Goal: Complete application form: Complete application form

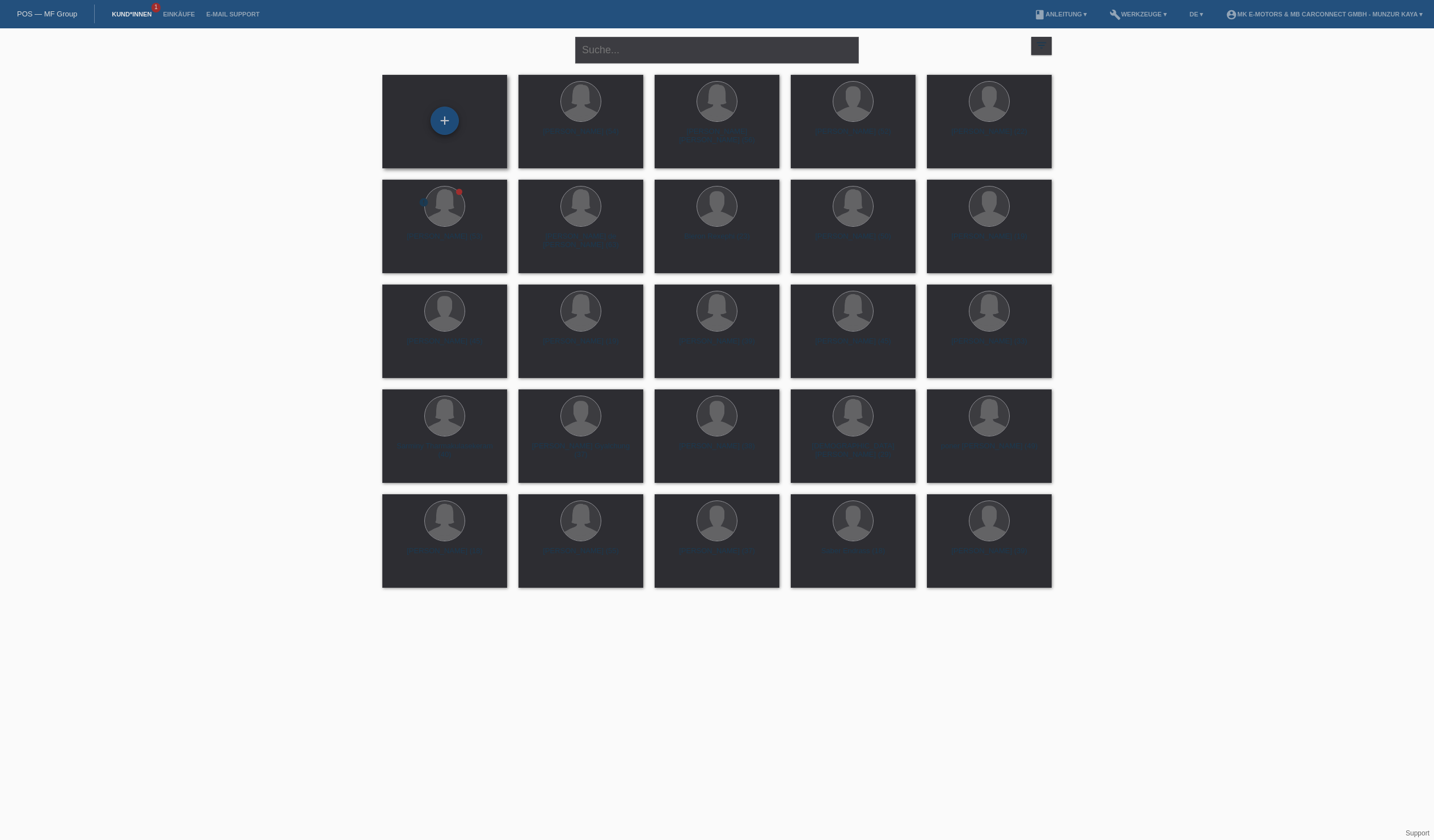
click at [450, 118] on div "+" at bounding box center [444, 121] width 27 height 19
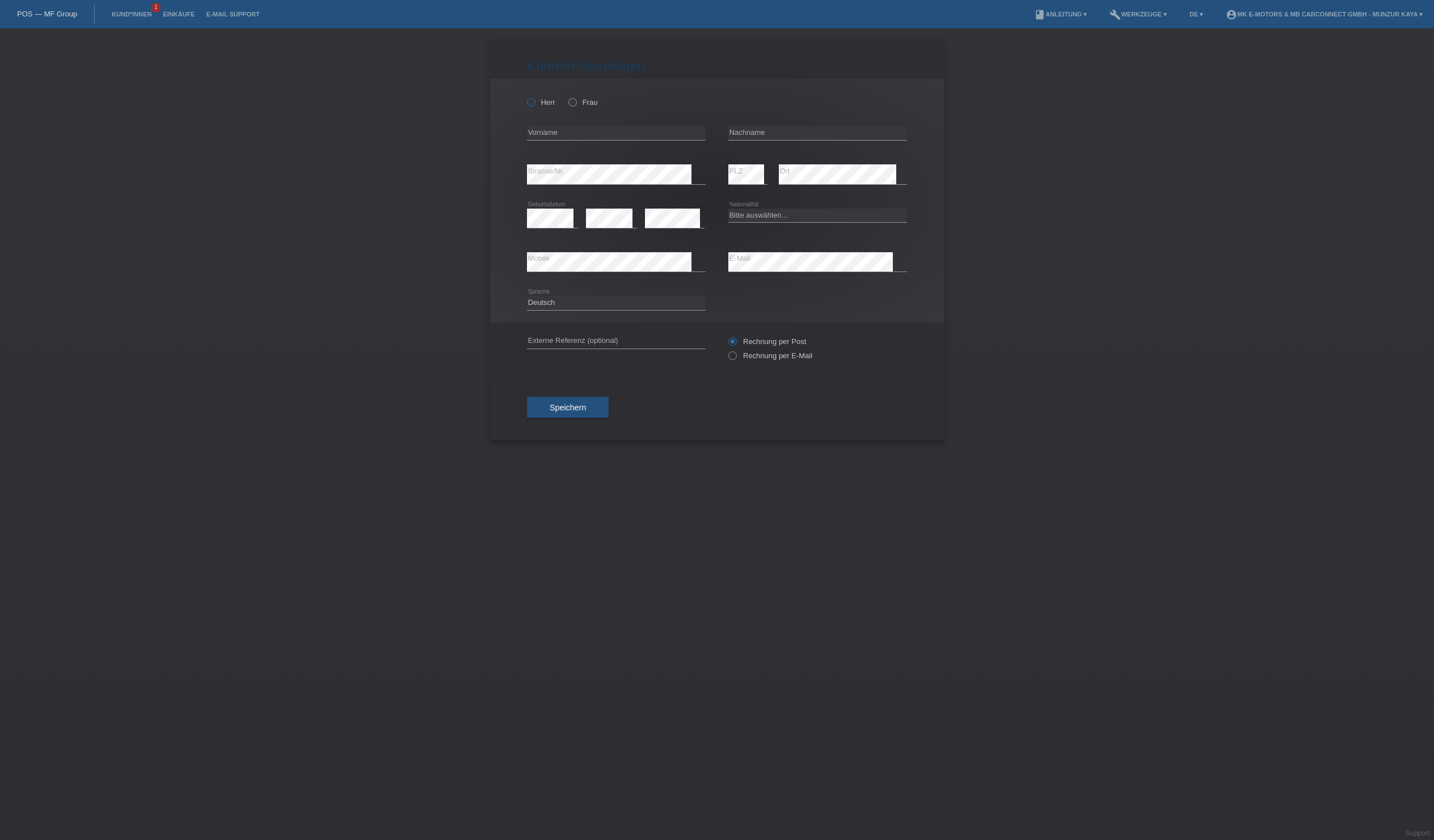
click at [525, 96] on icon at bounding box center [525, 96] width 0 height 0
click at [534, 106] on input "Herr" at bounding box center [531, 101] width 8 height 8
radio input "true"
click at [576, 143] on div "error Vorname" at bounding box center [616, 133] width 178 height 38
click at [677, 140] on input "Mattia" at bounding box center [616, 133] width 178 height 14
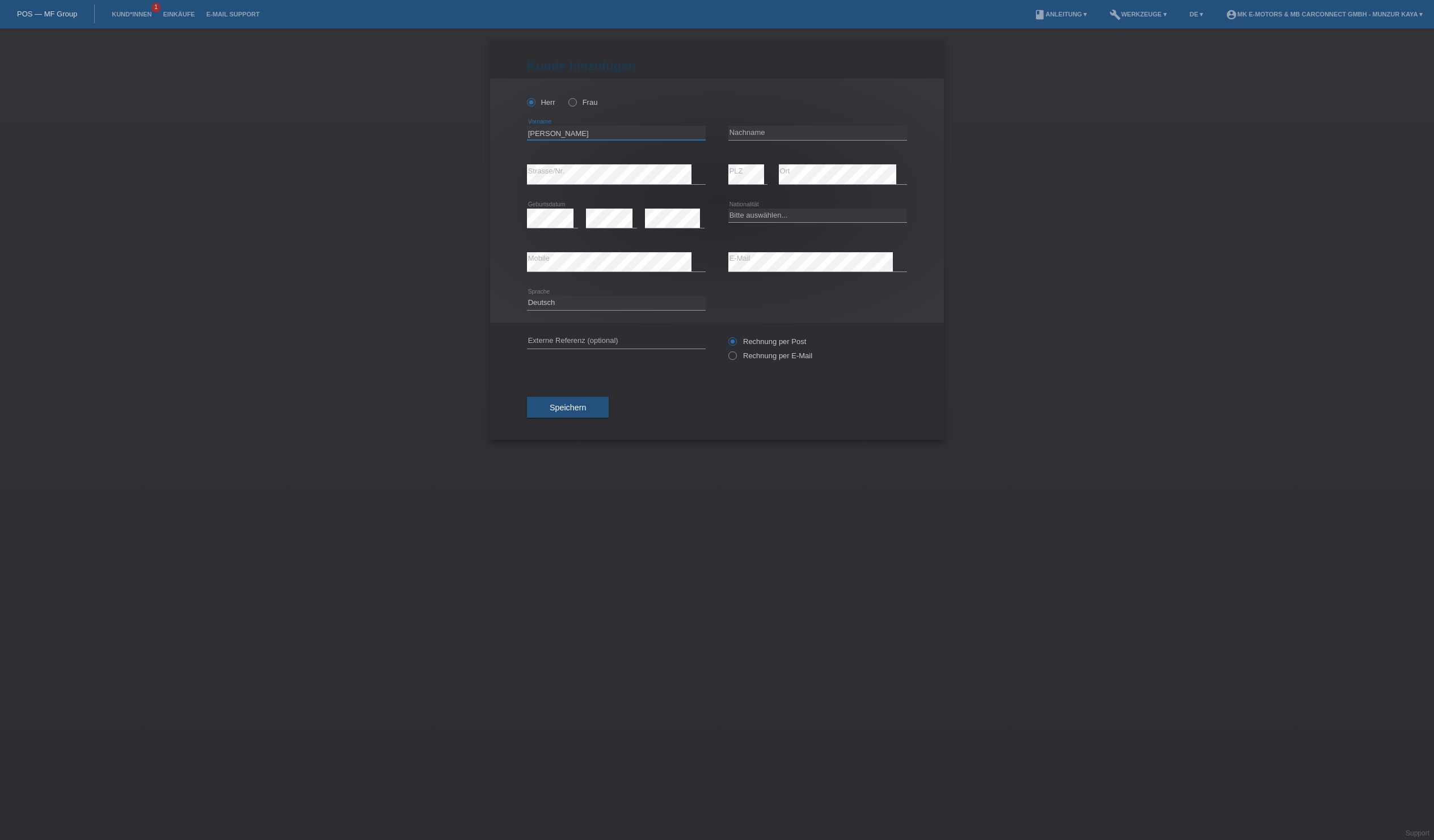
type input "[PERSON_NAME]"
click at [784, 140] on input "text" at bounding box center [818, 133] width 178 height 14
type input "[PERSON_NAME]"
select select "IT"
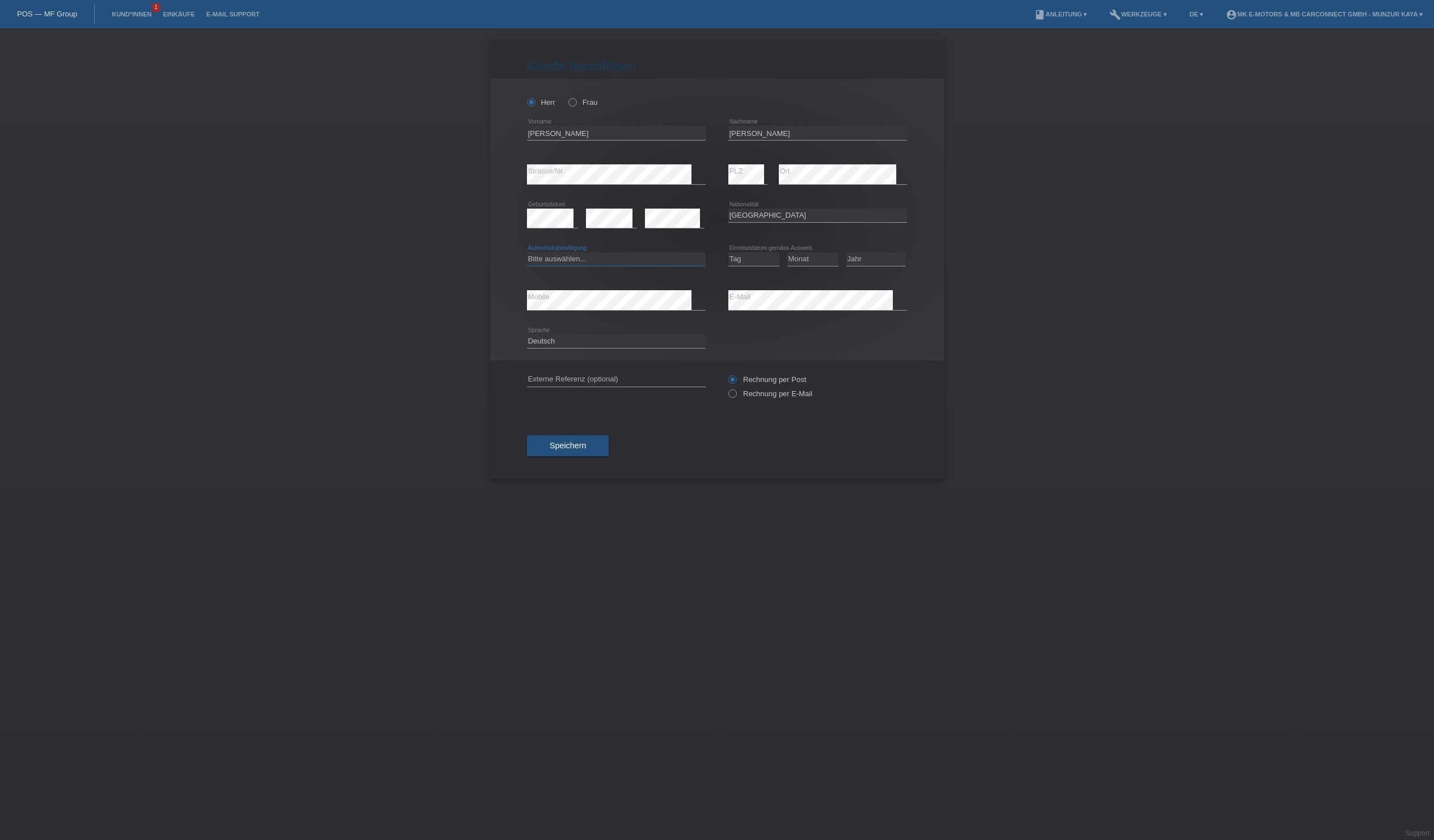
select select "C"
click at [744, 266] on icon at bounding box center [754, 266] width 51 height 1
select select "02"
select select "03"
select select "2004"
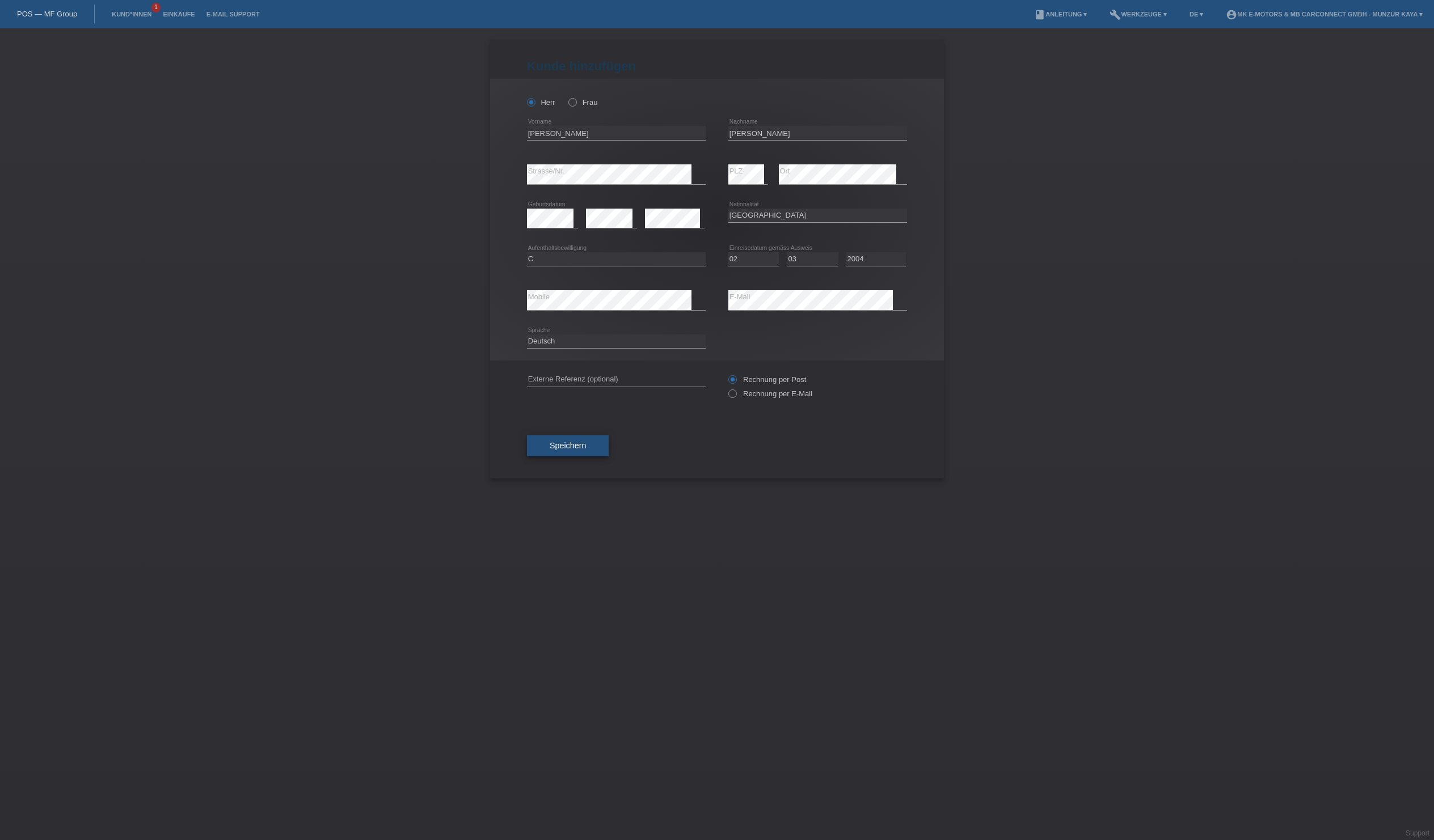
click at [586, 450] on span "Speichern" at bounding box center [567, 446] width 36 height 9
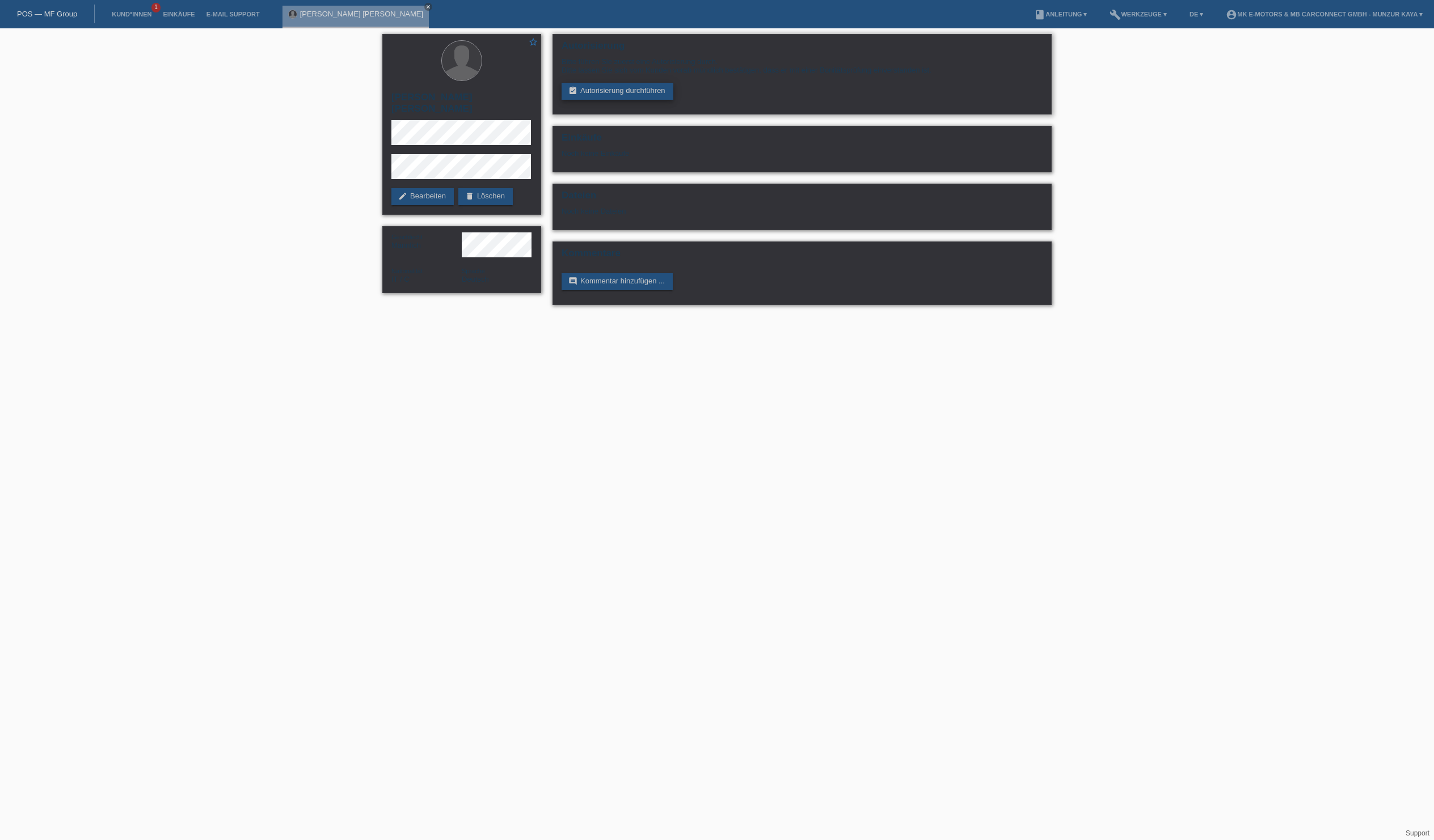
click at [601, 100] on link "assignment_turned_in Autorisierung durchführen" at bounding box center [618, 91] width 112 height 17
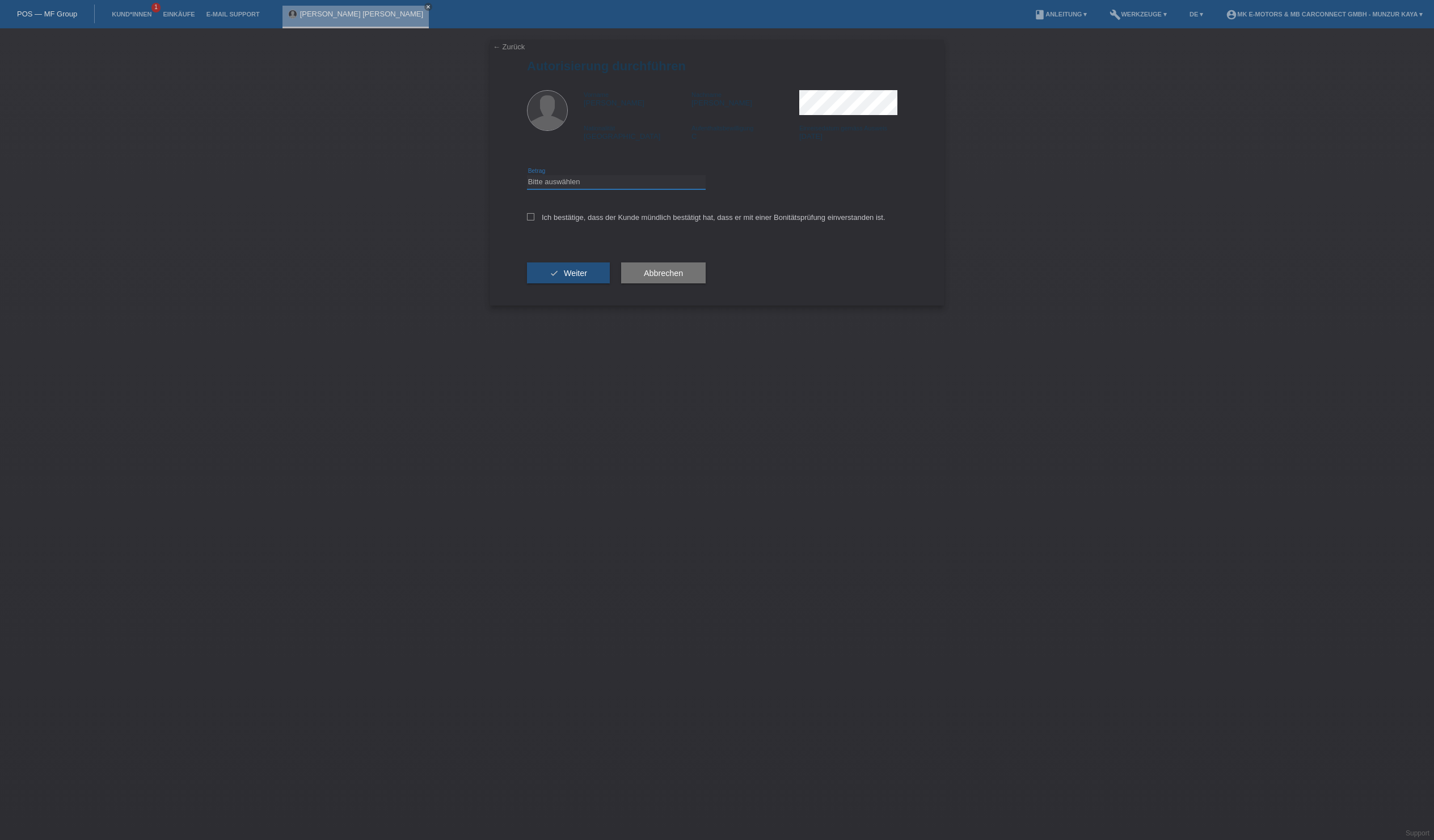
select select "3"
click at [559, 222] on label "Ich bestätige, dass der Kunde mündlich bestätigt hat, dass er mit einer Bonität…" at bounding box center [706, 217] width 359 height 9
click at [534, 220] on input "Ich bestätige, dass der Kunde mündlich bestätigt hat, dass er mit einer Bonität…" at bounding box center [531, 217] width 8 height 8
checkbox input "true"
click at [605, 284] on button "check Weiter" at bounding box center [569, 273] width 83 height 22
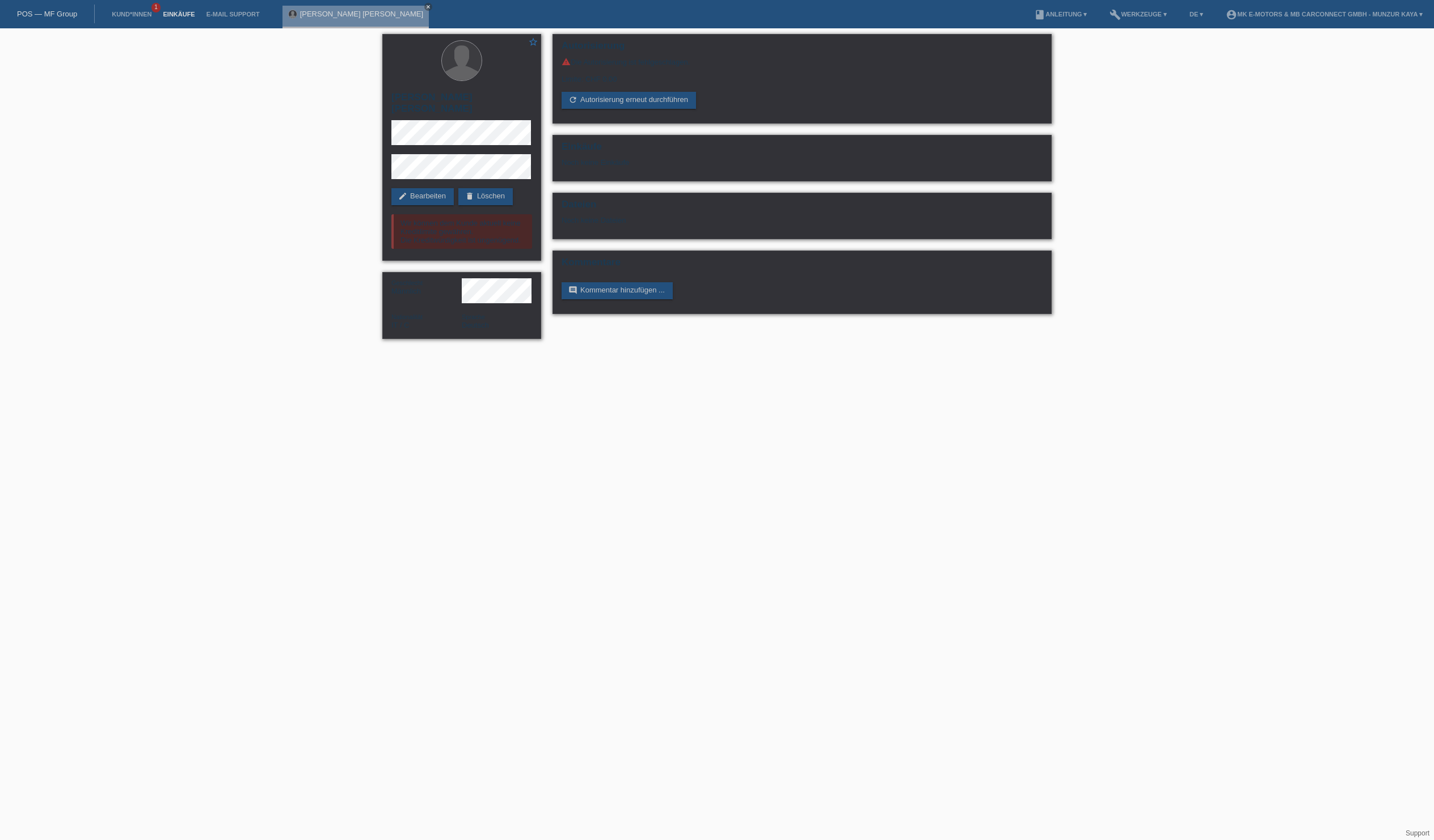
click at [200, 17] on link "Einkäufe" at bounding box center [178, 14] width 43 height 7
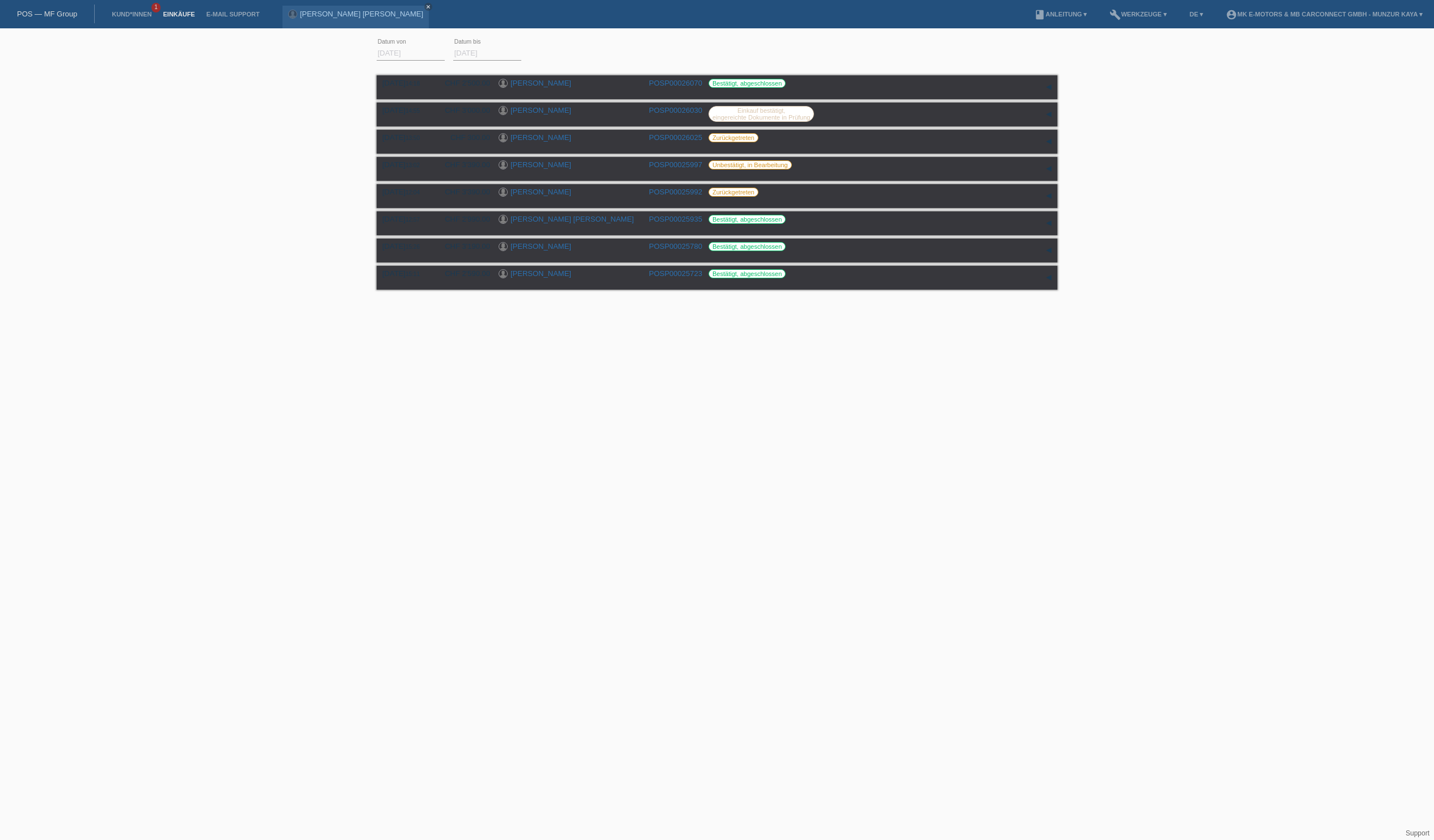
click at [77, 18] on link "POS — MF Group" at bounding box center [47, 14] width 60 height 9
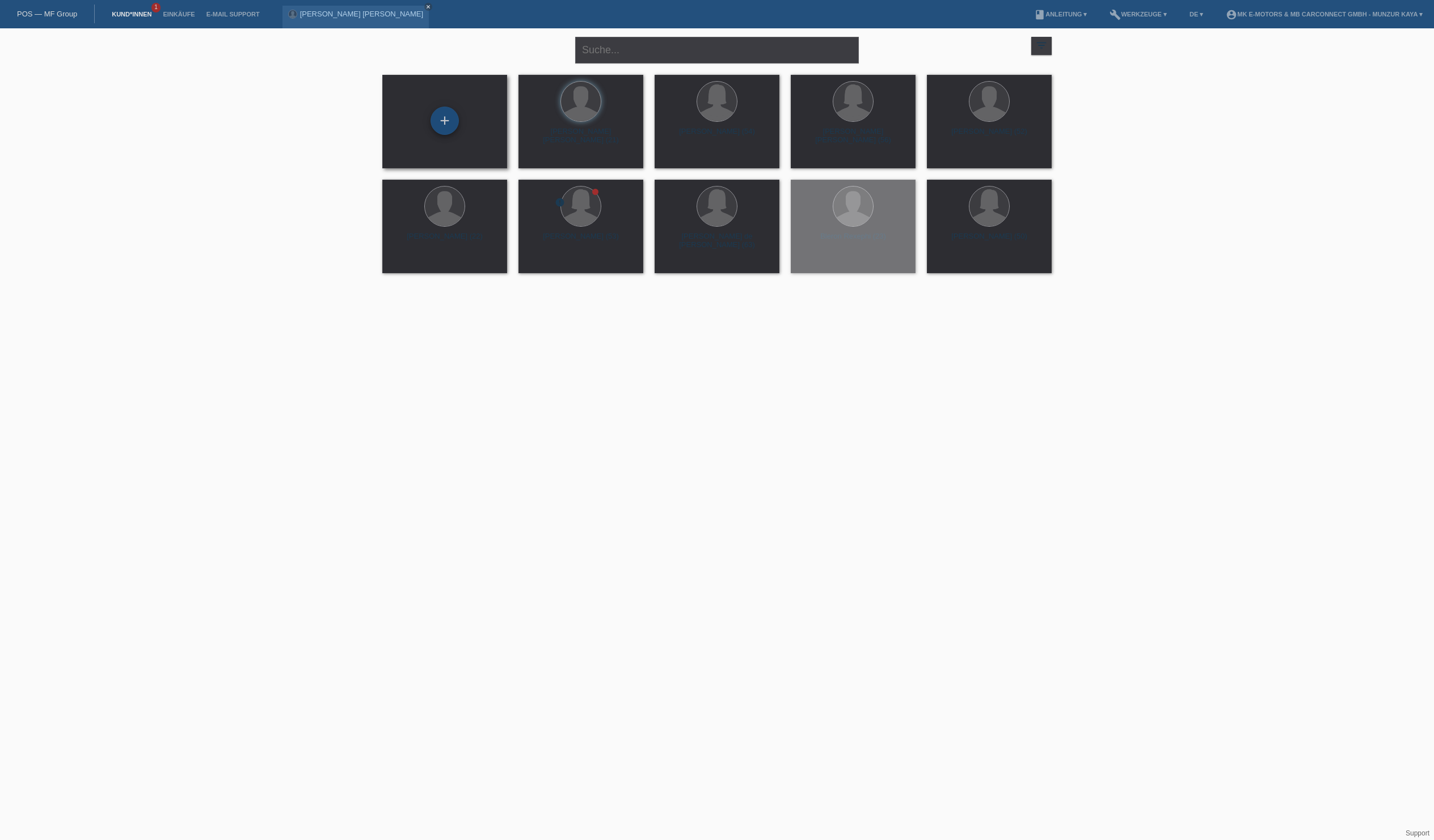
click at [440, 119] on div "+" at bounding box center [444, 121] width 27 height 19
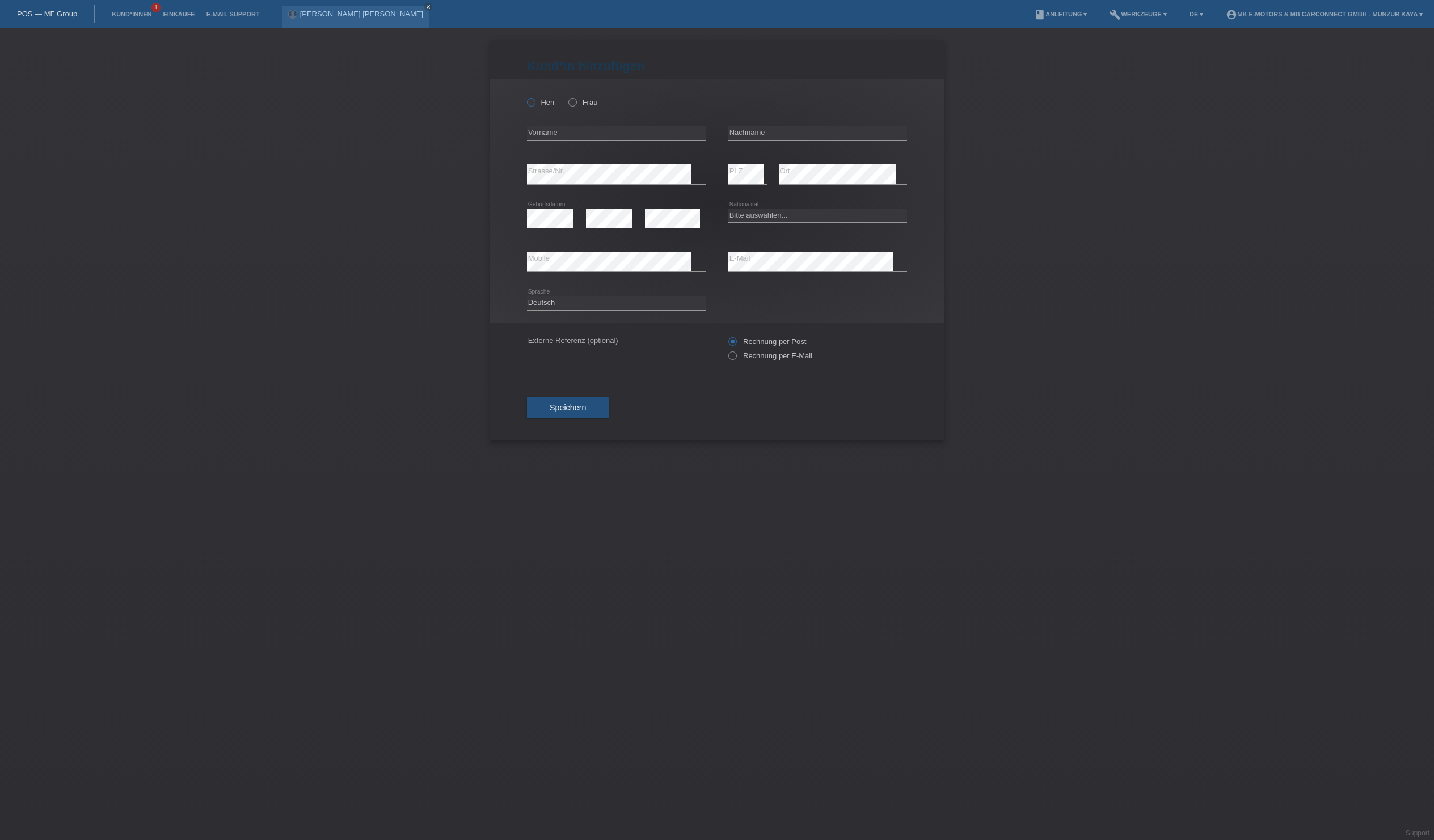
click at [525, 96] on icon at bounding box center [525, 96] width 0 height 0
click at [534, 106] on input "Herr" at bounding box center [531, 101] width 8 height 8
radio input "true"
type input "Zanelto"
type input "[PERSON_NAME]"
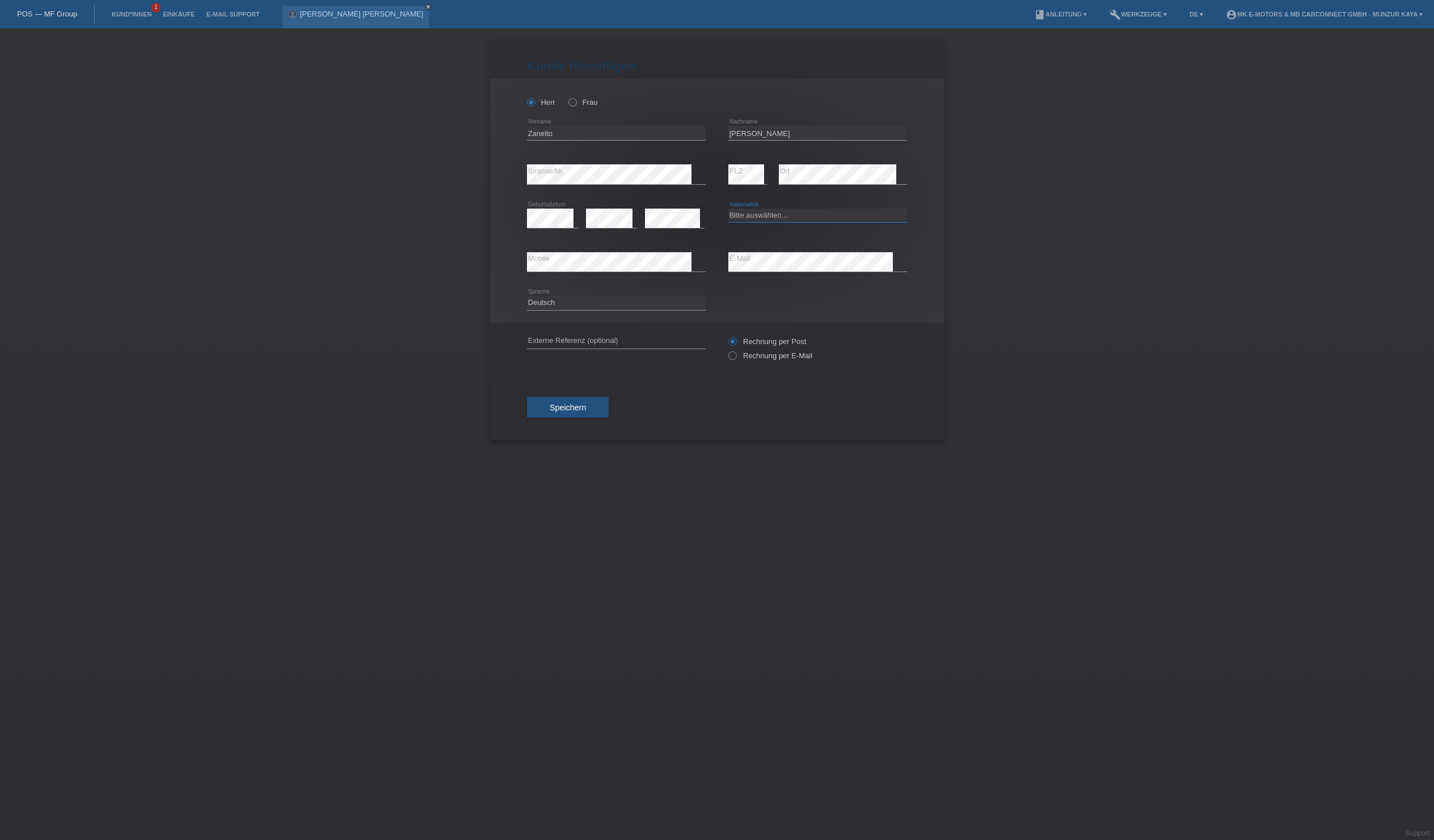
select select "CH"
click at [634, 284] on div "error Mobile" at bounding box center [616, 262] width 178 height 44
click at [609, 419] on button "Speichern" at bounding box center [568, 407] width 82 height 22
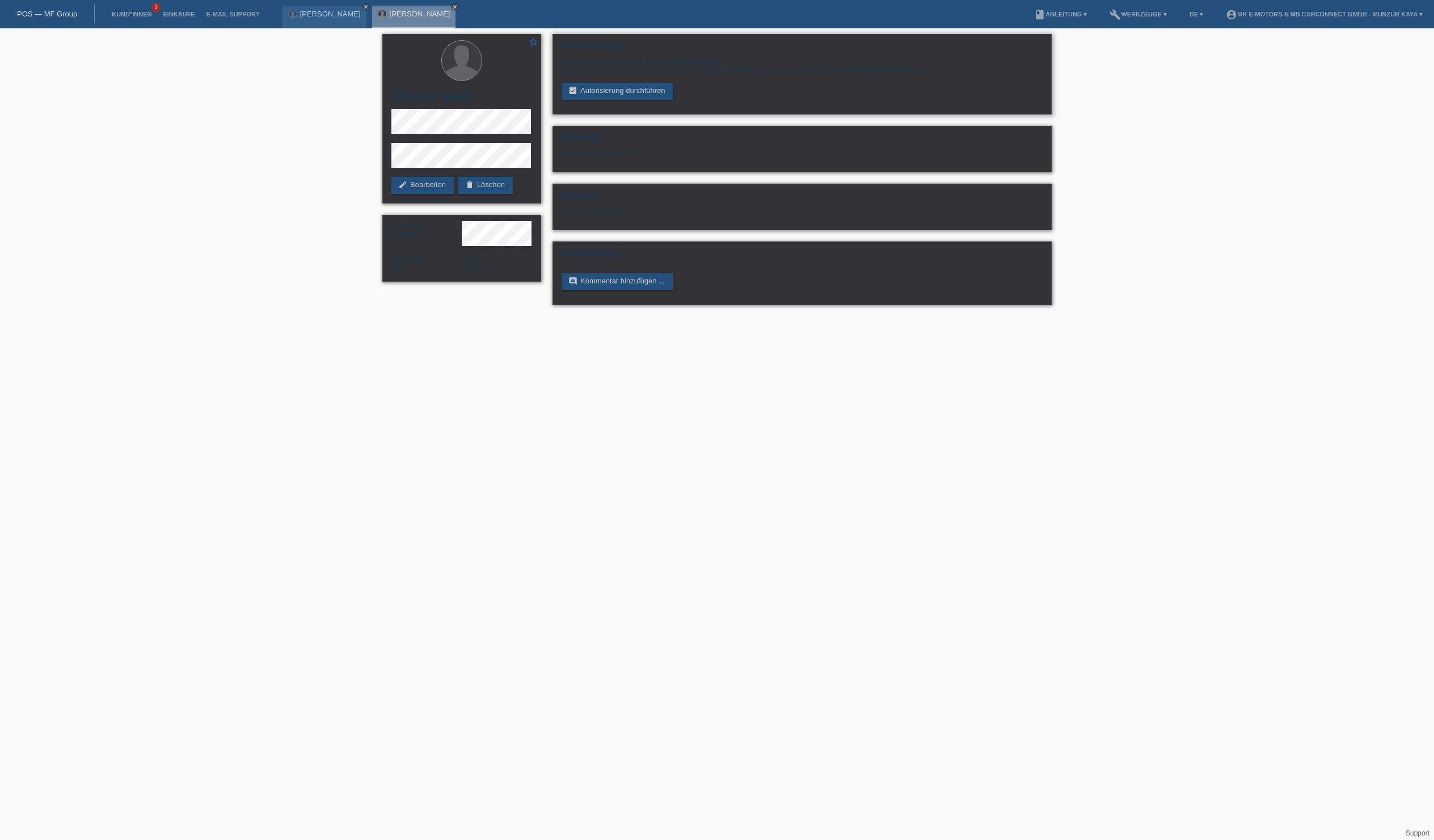
click at [682, 114] on div "Autorisierung Bitte führen Sie zuerst eine Autorisierung durch. Bitte lassen Si…" at bounding box center [802, 74] width 499 height 80
click at [672, 100] on link "assignment_turned_in Autorisierung durchführen" at bounding box center [618, 91] width 112 height 17
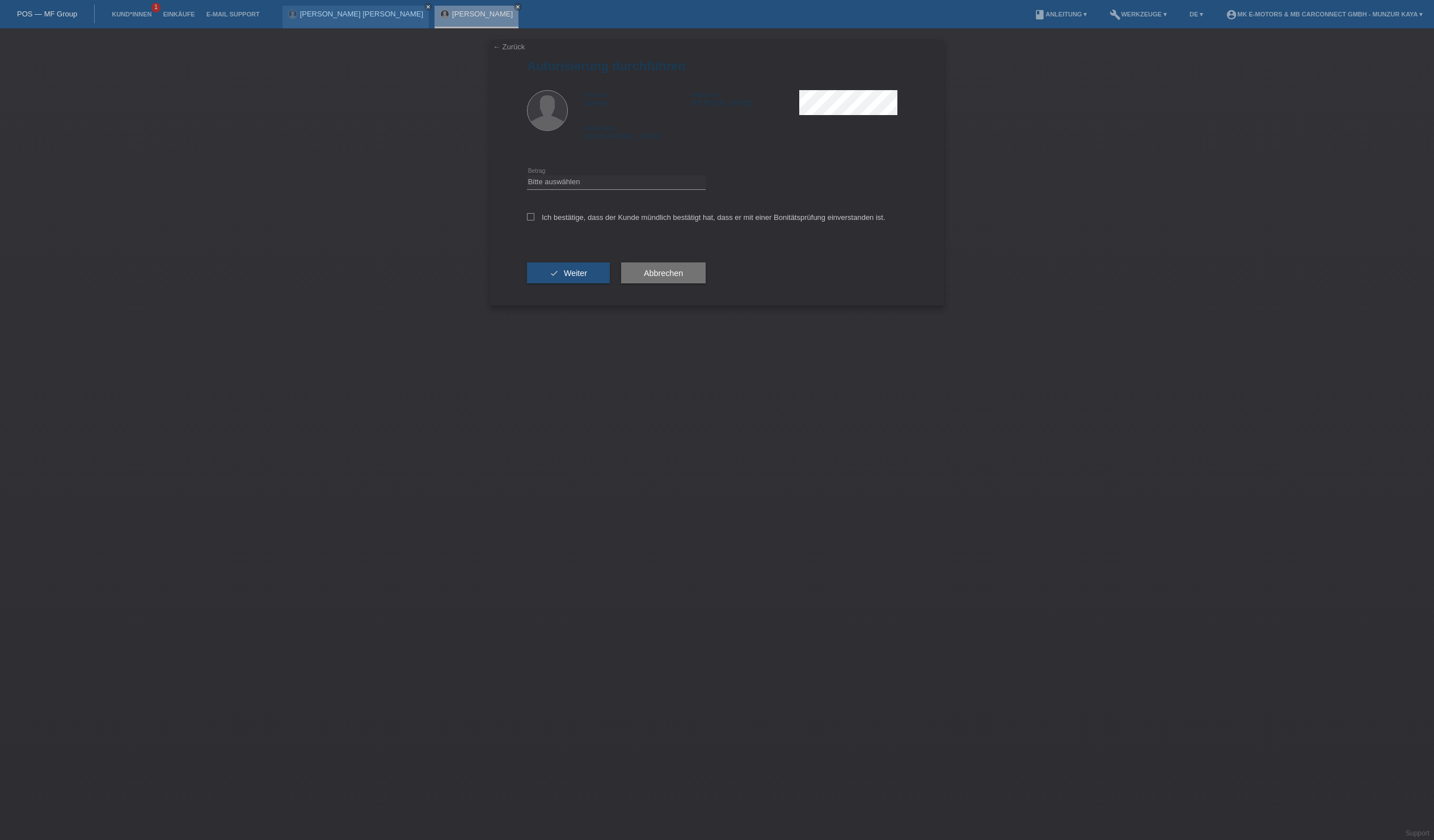
click at [613, 195] on div "Bitte auswählen CHF 1.00 - CHF 499.00 CHF 500.00 - CHF 1'999.00 CHF 2'000.00 - …" at bounding box center [616, 182] width 178 height 38
select select "3"
click at [545, 222] on label "Ich bestätige, dass der Kunde mündlich bestätigt hat, dass er mit einer Bonität…" at bounding box center [706, 217] width 359 height 9
click at [534, 220] on input "Ich bestätige, dass der Kunde mündlich bestätigt hat, dass er mit einer Bonität…" at bounding box center [531, 217] width 8 height 8
checkbox input "true"
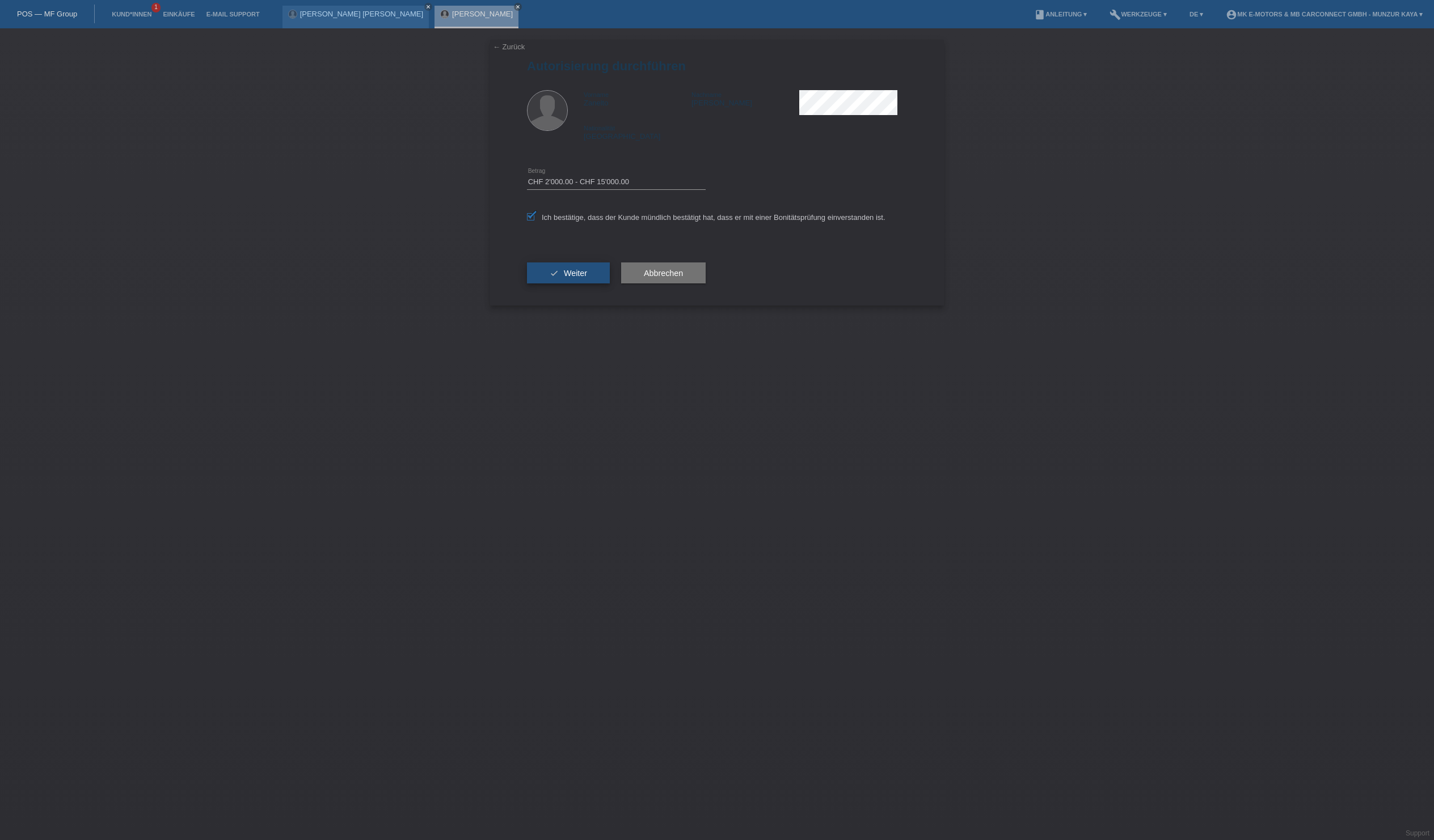
click at [587, 278] on span "Weiter" at bounding box center [576, 273] width 23 height 9
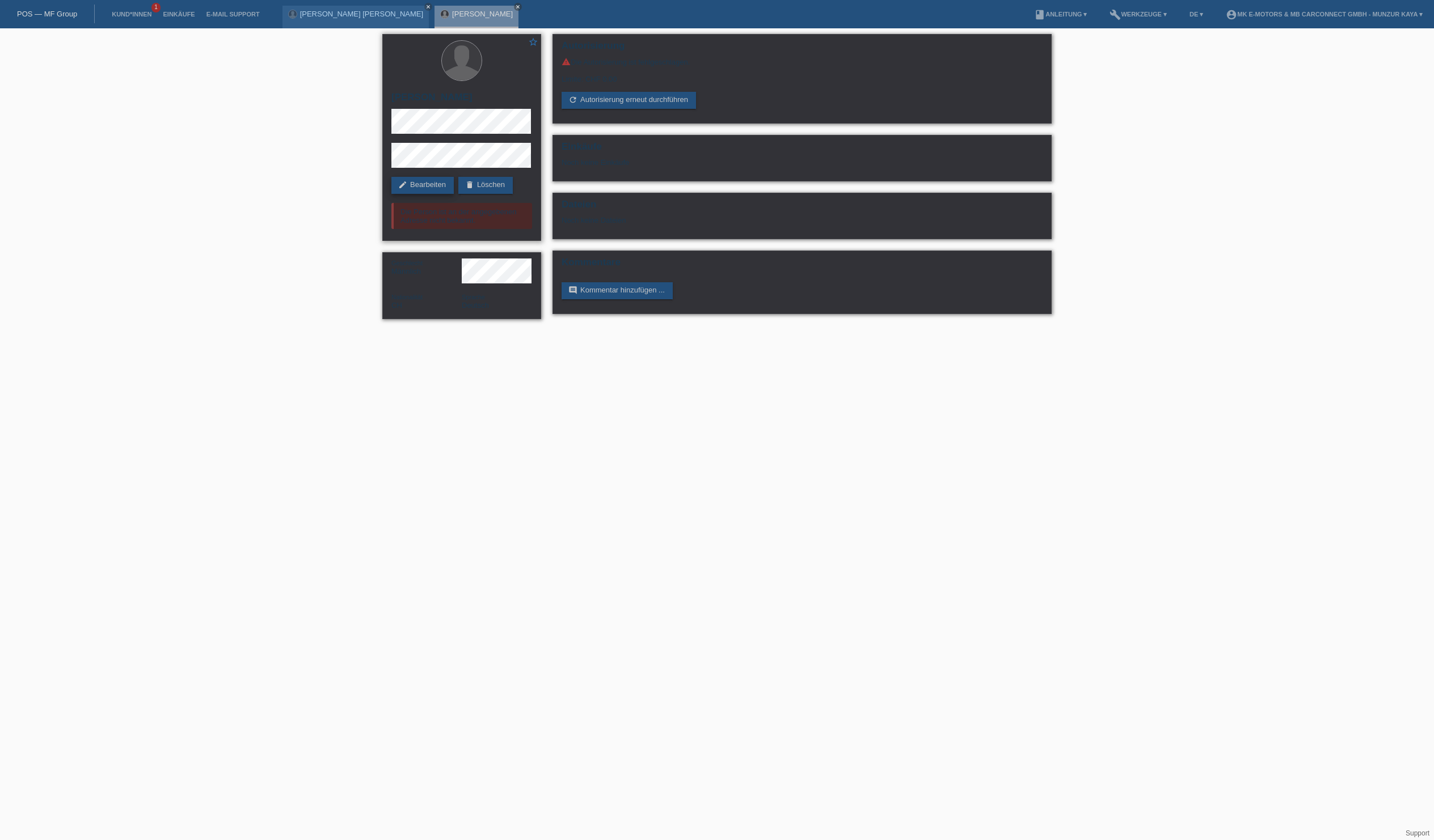
click at [445, 189] on link "edit Bearbeiten" at bounding box center [422, 185] width 62 height 17
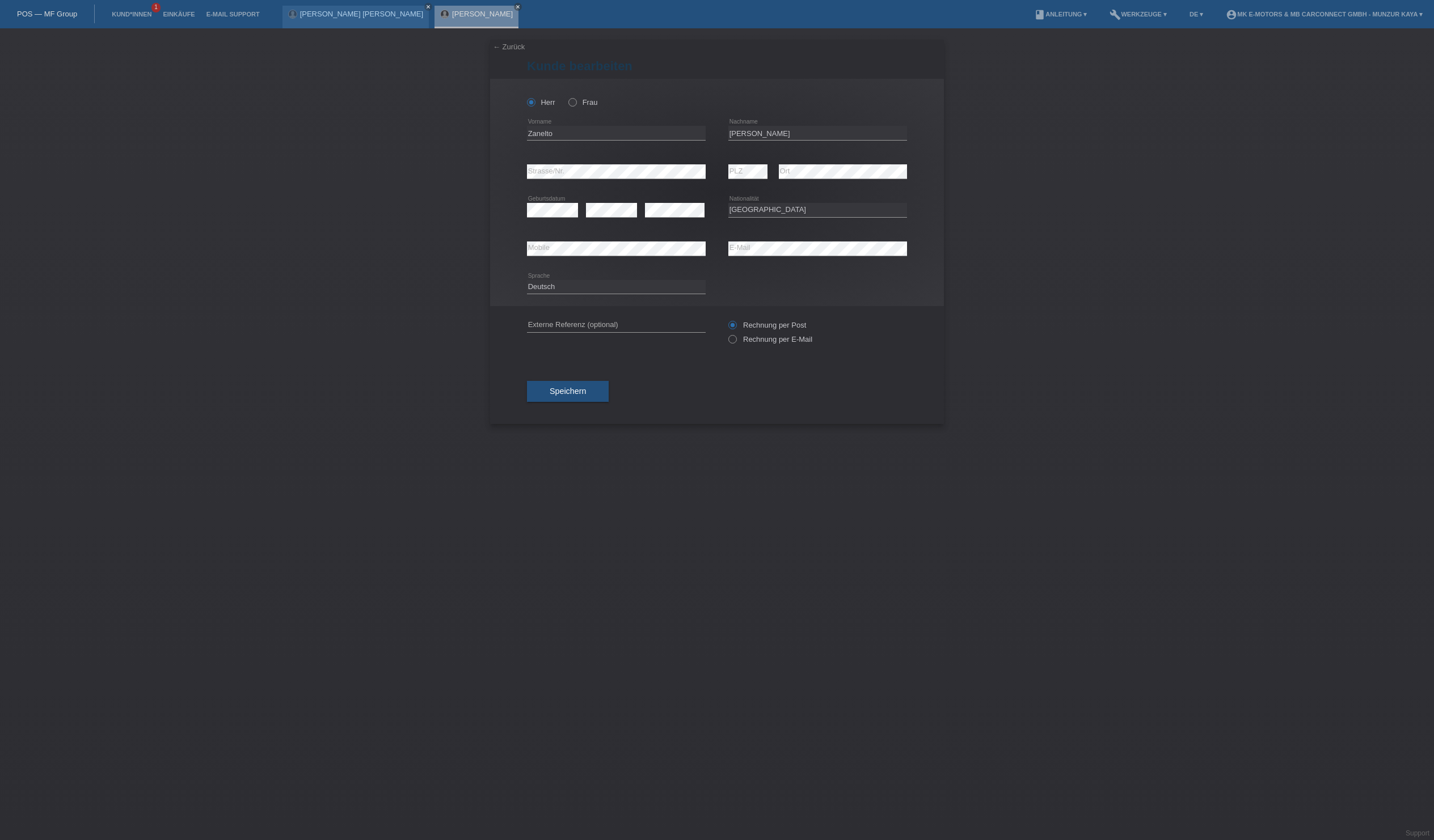
select select "CH"
